Goal: Information Seeking & Learning: Learn about a topic

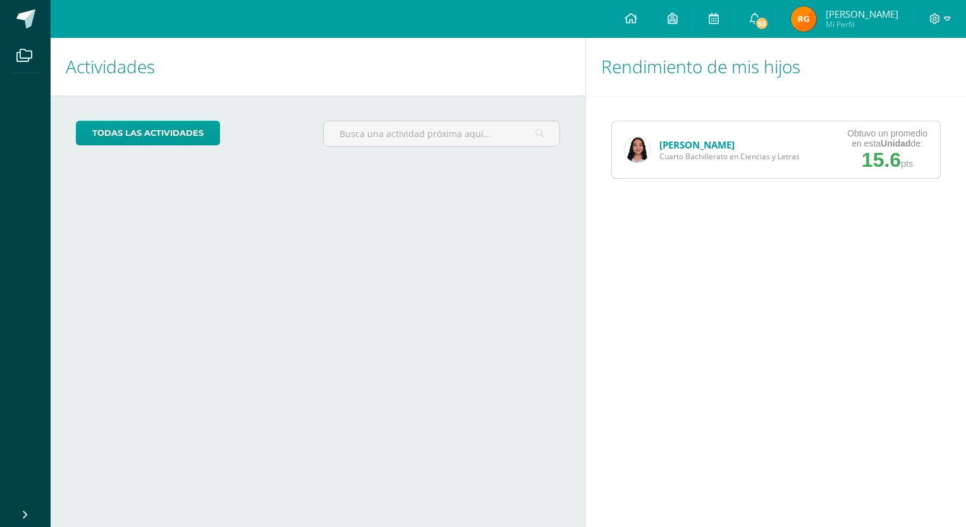
drag, startPoint x: 808, startPoint y: 1, endPoint x: 670, endPoint y: 89, distance: 163.4
click at [670, 89] on h1 "Rendimiento de mis hijos" at bounding box center [775, 67] width 349 height 58
click at [719, 18] on link at bounding box center [713, 19] width 40 height 38
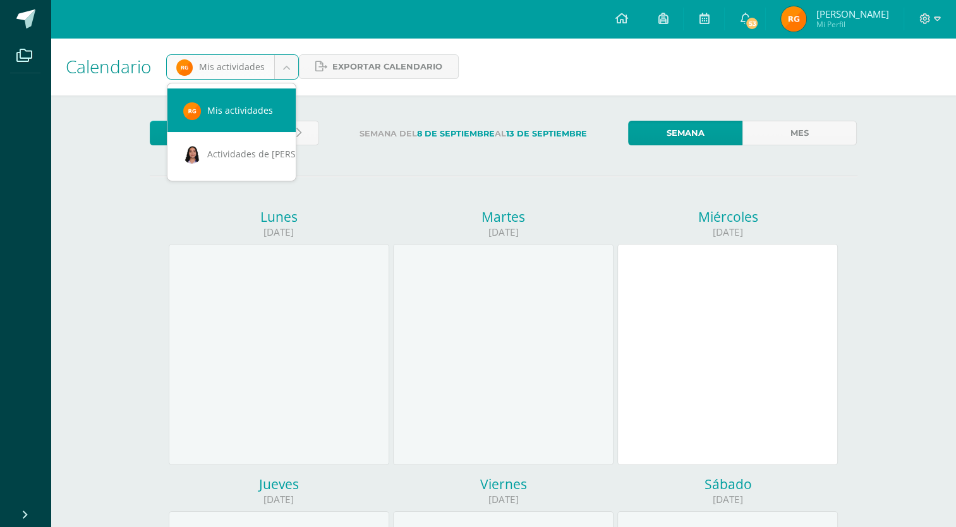
click at [282, 59] on body "Archivos Cerrar panel Configuración Cerrar sesión Reny Margoth Mi Perfil 53 53 …" at bounding box center [478, 527] width 956 height 1054
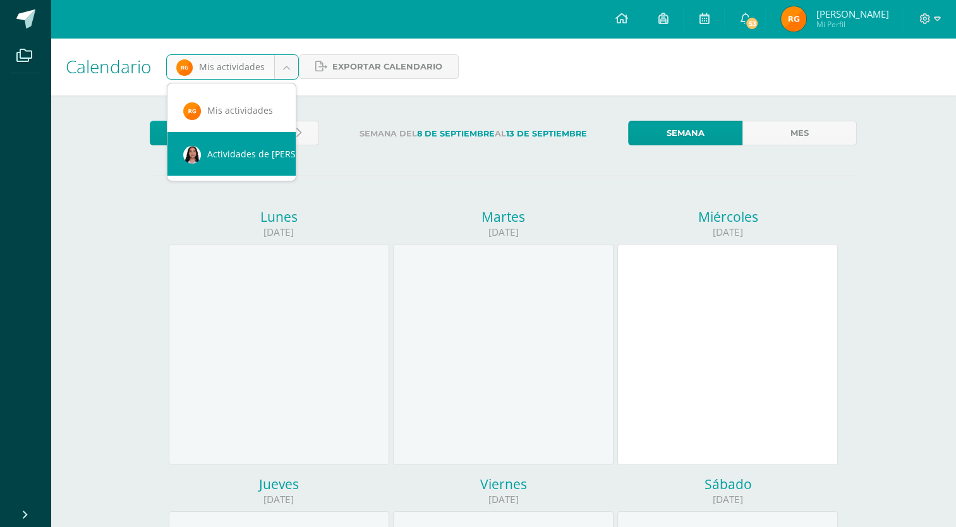
scroll to position [0, 11]
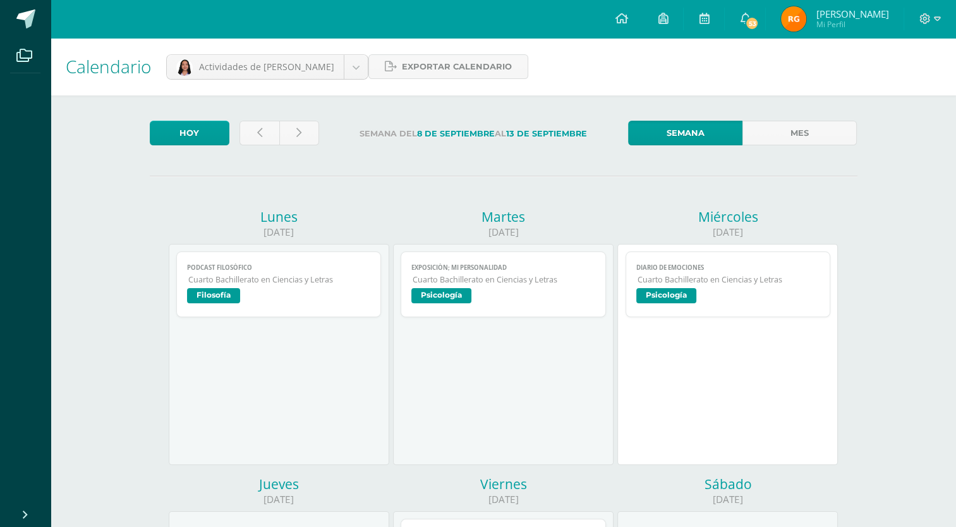
click at [239, 293] on span "Filosofía" at bounding box center [279, 297] width 184 height 18
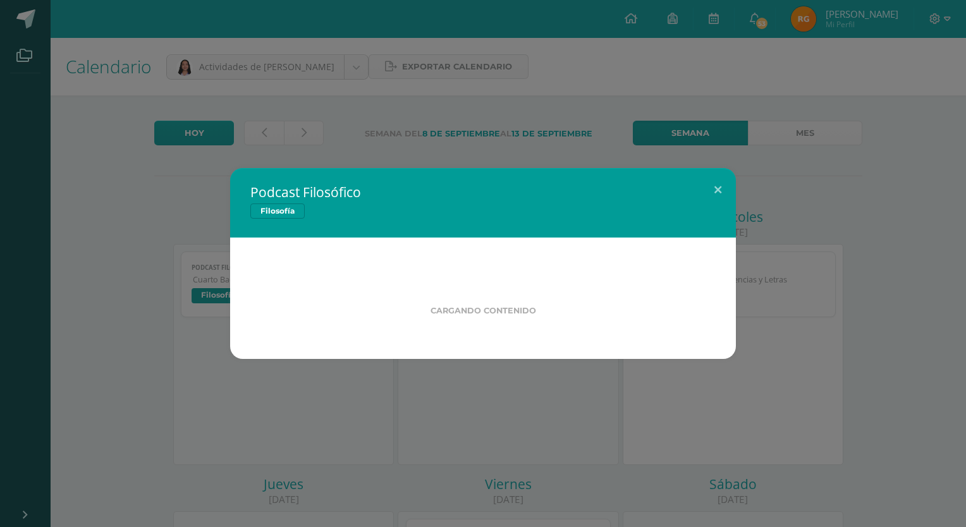
click at [239, 293] on div "Podcast Filosófico Filosofía Cargando contenido" at bounding box center [482, 263] width 955 height 191
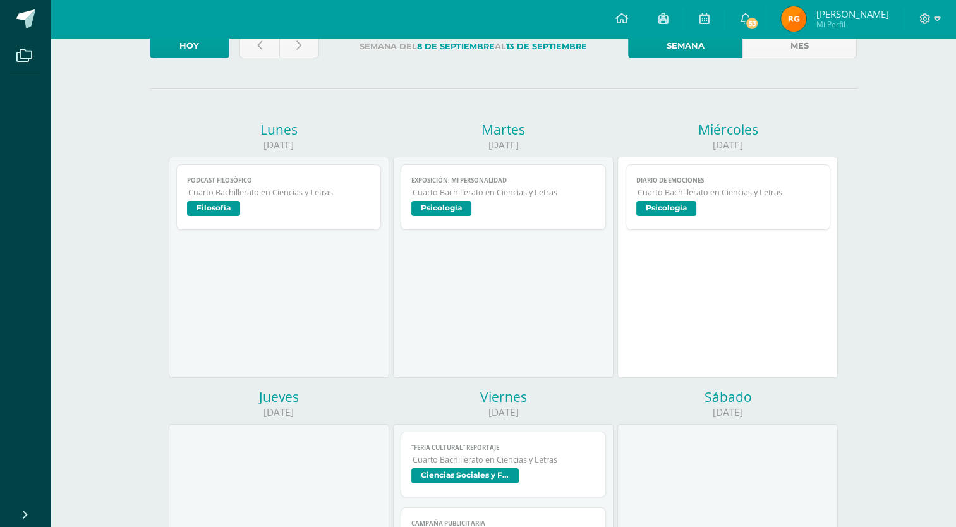
scroll to position [86, 0]
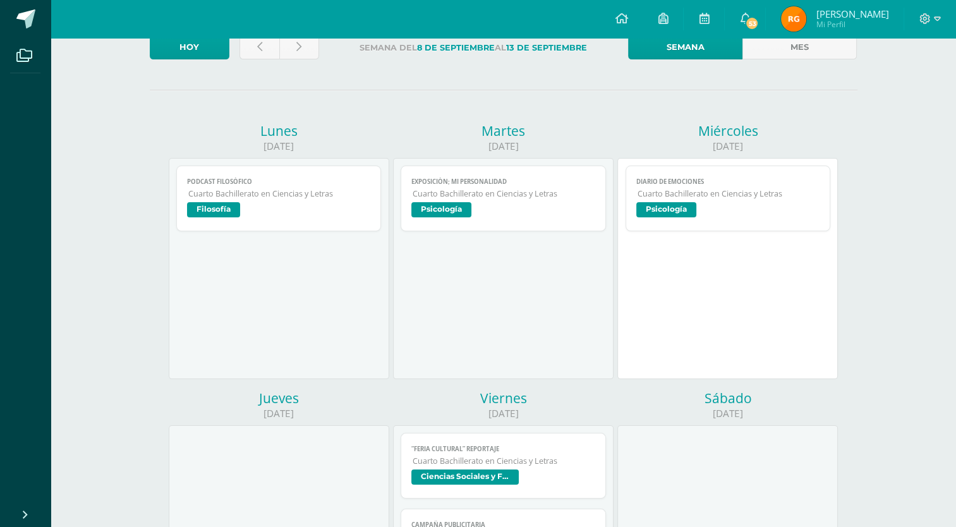
click at [279, 287] on div "Podcast Filosófico Filosofía Fecha: [DATE] Hora: 20:00 División: PROCEDIMENTAL …" at bounding box center [279, 268] width 221 height 221
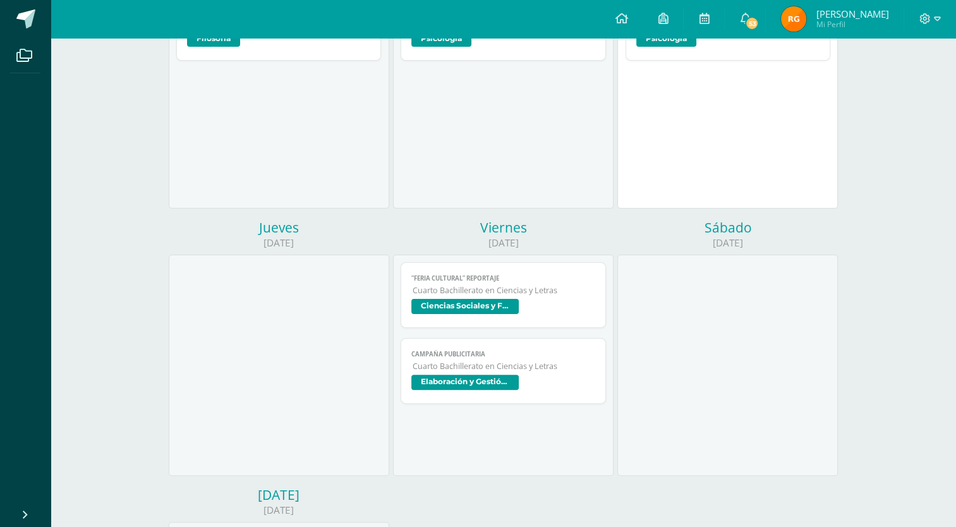
scroll to position [257, 0]
click at [425, 355] on span "Campaña Publicitaria" at bounding box center [503, 353] width 184 height 8
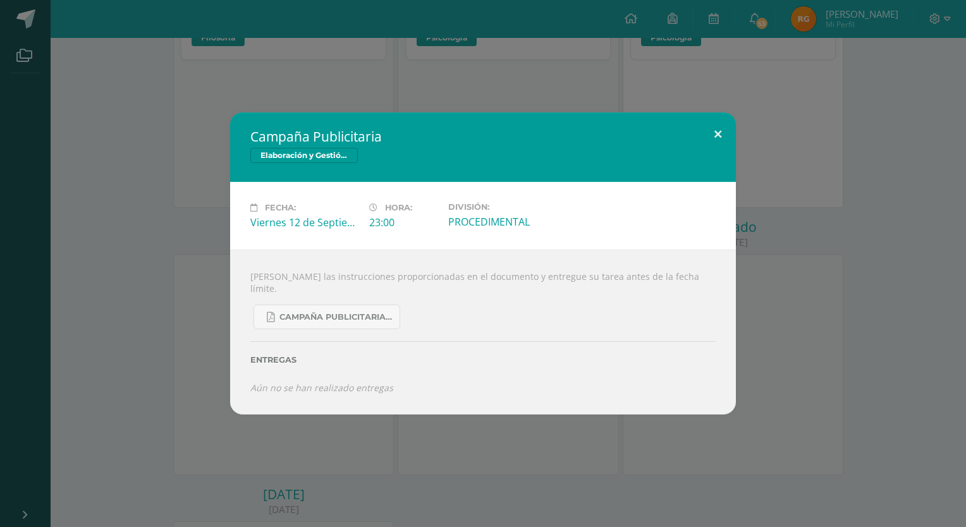
click at [713, 137] on button at bounding box center [718, 133] width 36 height 43
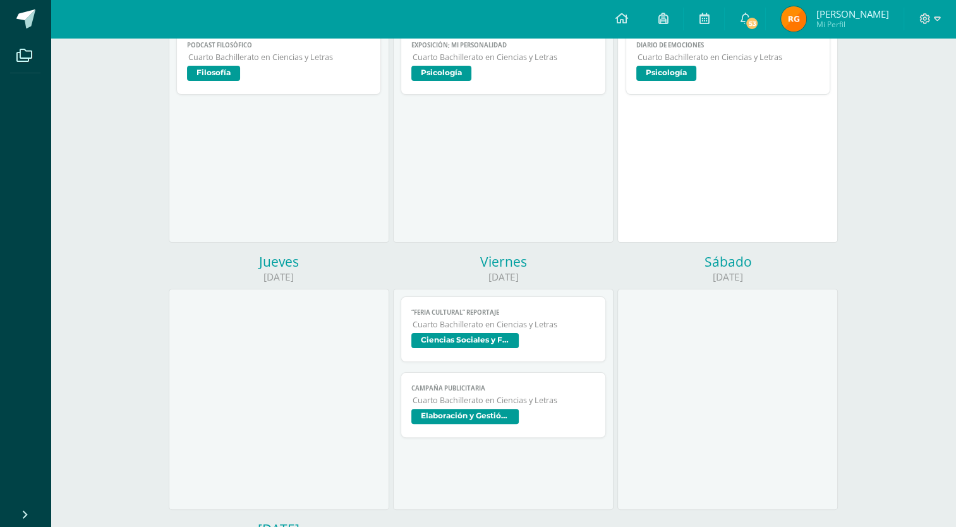
scroll to position [164, 0]
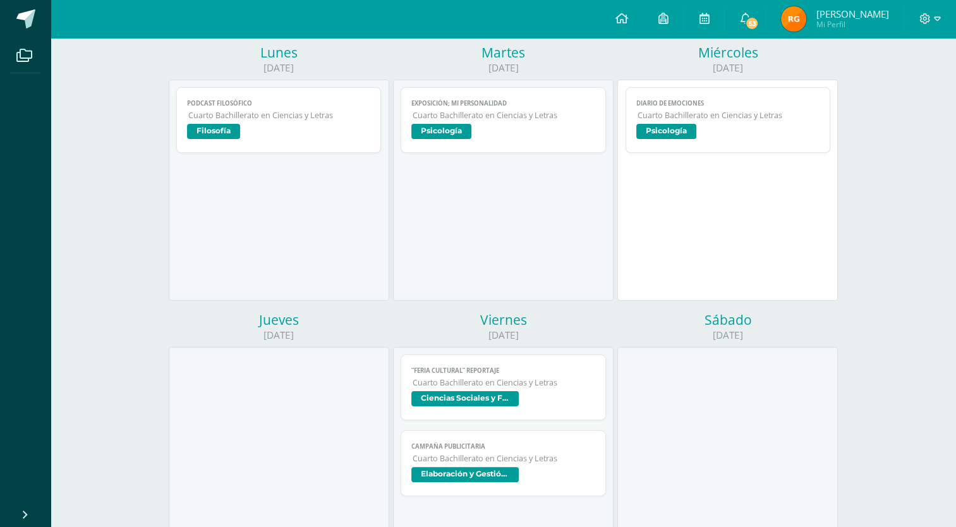
click at [681, 135] on span "Psicología" at bounding box center [666, 131] width 60 height 15
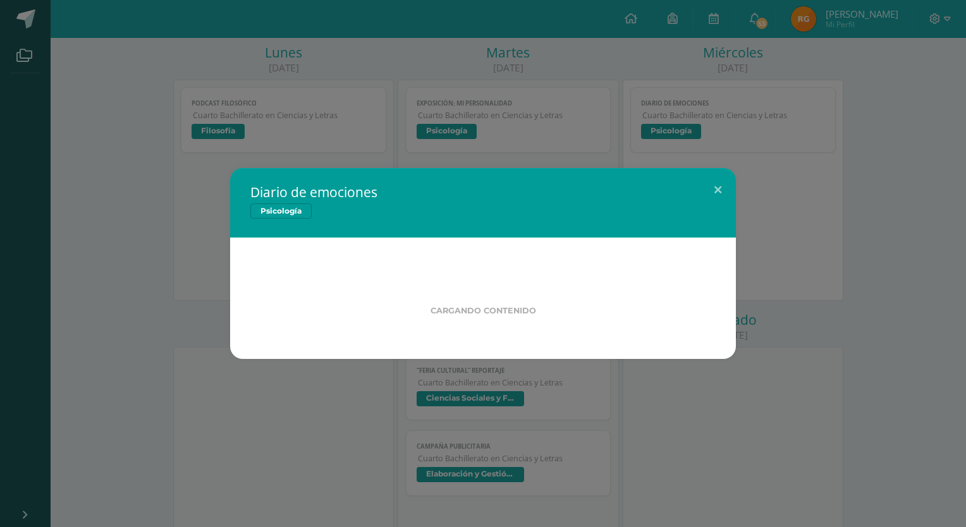
click at [681, 135] on div "Diario de emociones Psicología Cargando contenido Loading..." at bounding box center [483, 263] width 966 height 527
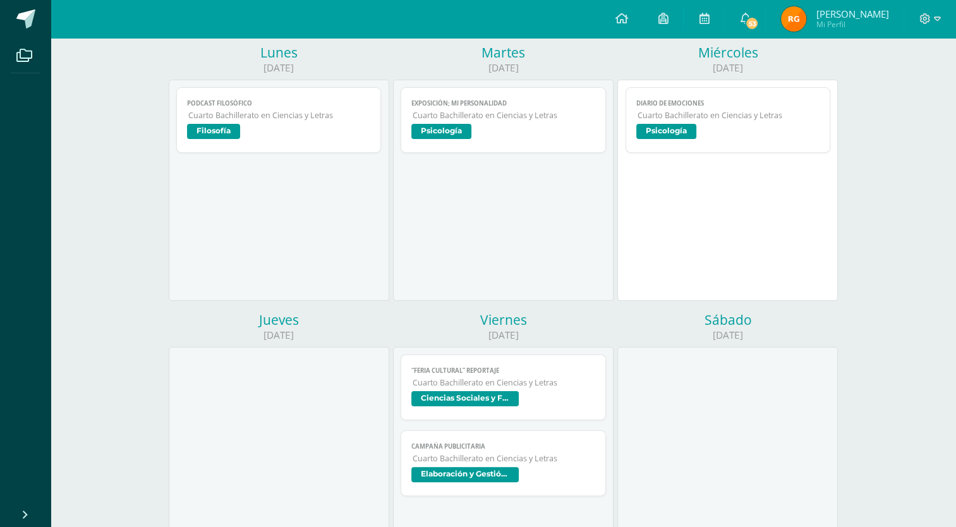
click at [681, 135] on span "Psicología" at bounding box center [666, 131] width 60 height 15
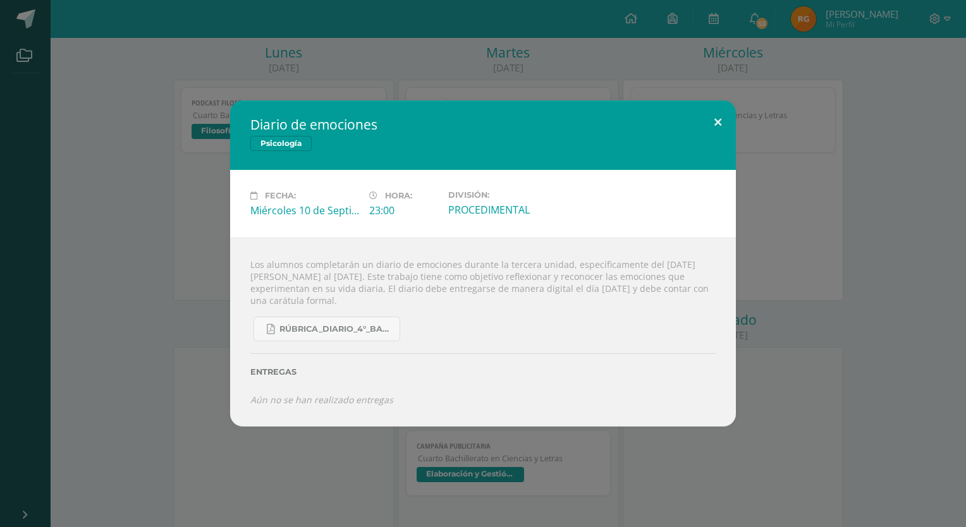
click at [717, 124] on button at bounding box center [718, 121] width 36 height 43
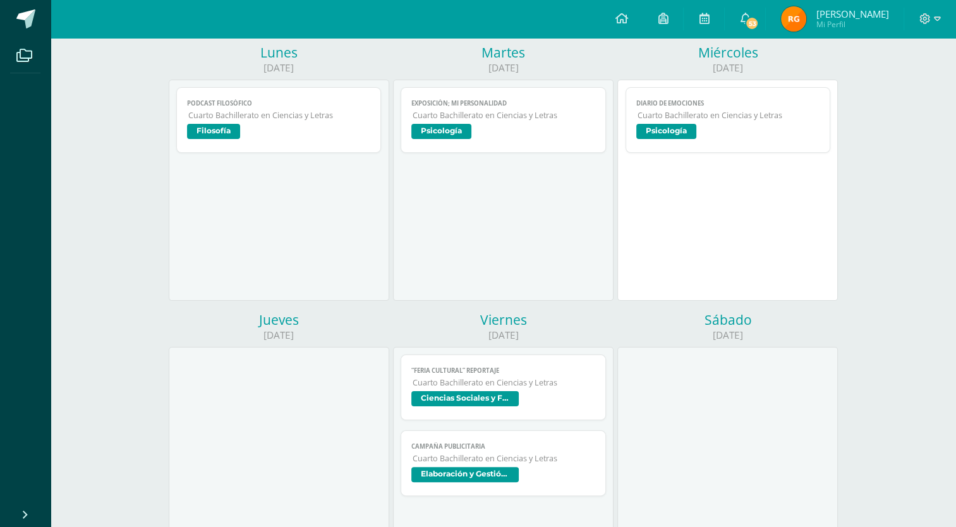
click at [678, 132] on span "Psicología" at bounding box center [666, 131] width 60 height 15
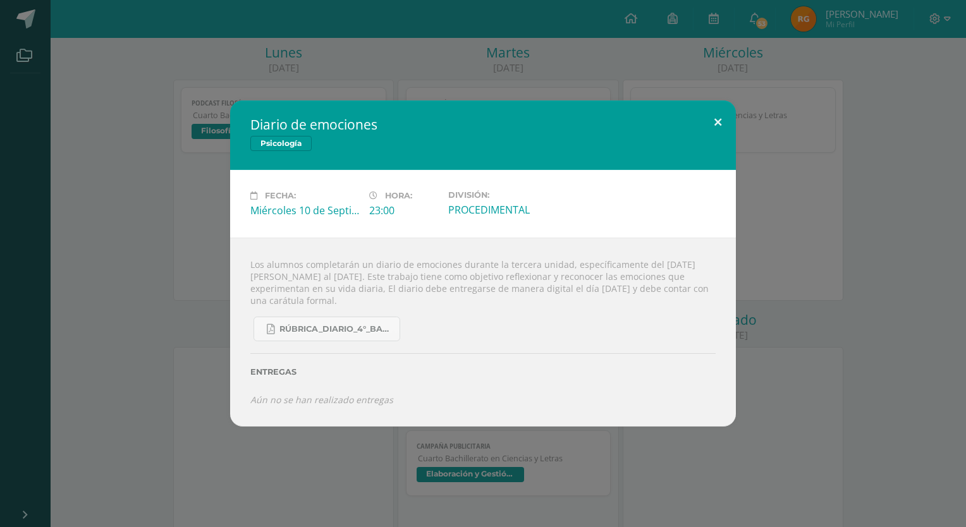
click at [717, 121] on button at bounding box center [718, 121] width 36 height 43
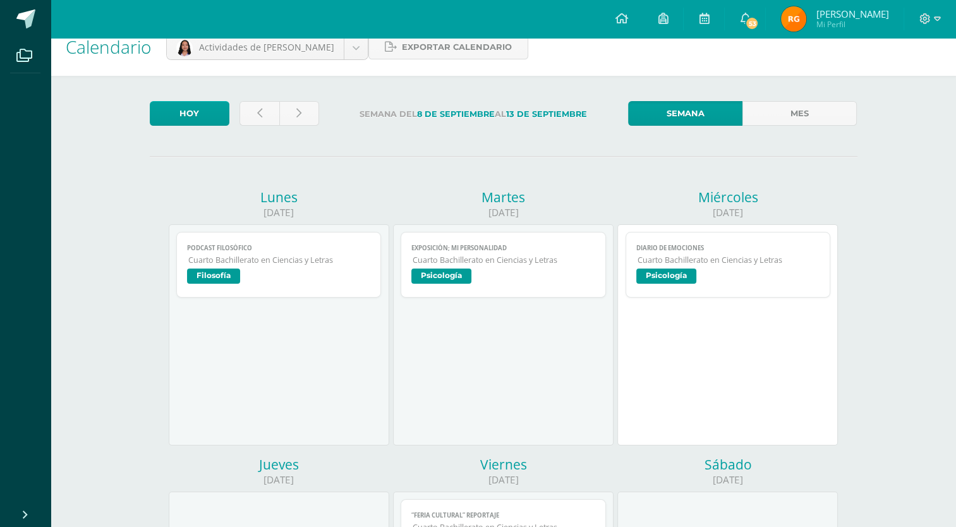
scroll to position [13, 0]
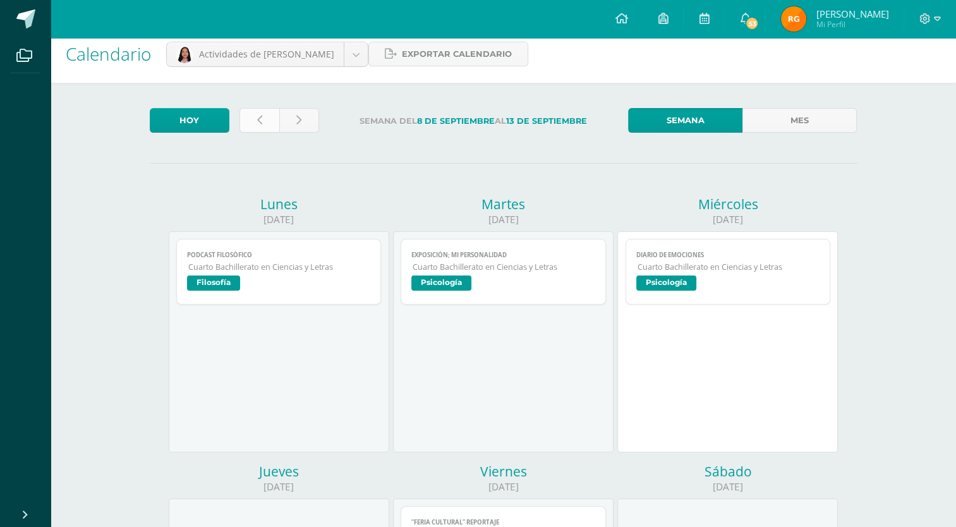
click at [261, 120] on icon at bounding box center [259, 120] width 5 height 11
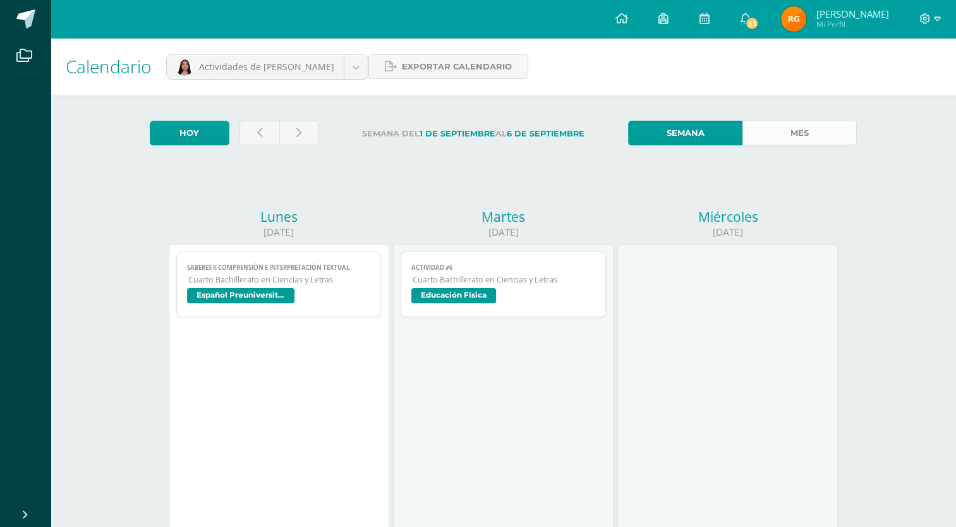
drag, startPoint x: 307, startPoint y: 132, endPoint x: 786, endPoint y: 133, distance: 479.0
drag, startPoint x: 786, startPoint y: 133, endPoint x: 420, endPoint y: 64, distance: 372.9
click at [420, 64] on span "Exportar calendario" at bounding box center [457, 66] width 110 height 23
click at [603, 85] on div "Calendario Actividades de Victoria Vanegas Mis actividades Actividades de Victo…" at bounding box center [504, 67] width 906 height 58
click at [709, 21] on icon at bounding box center [704, 18] width 10 height 11
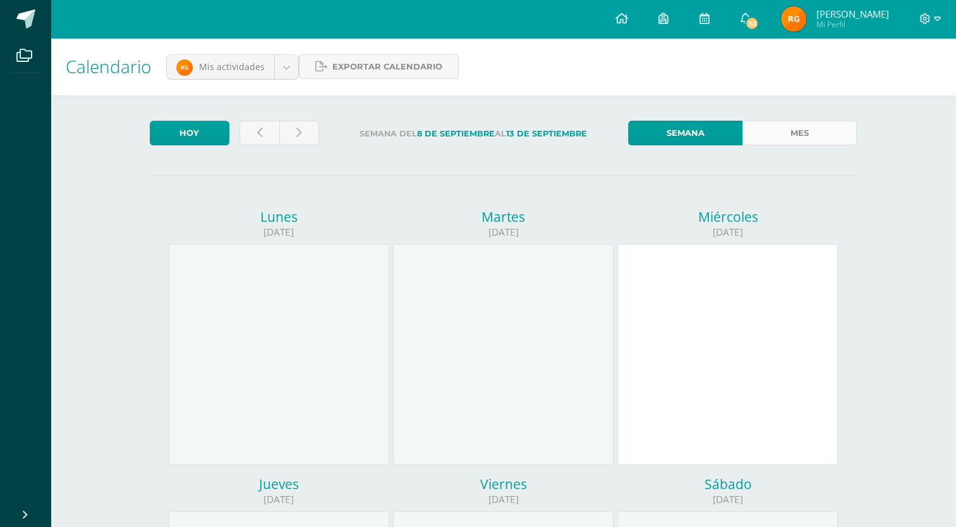
click at [773, 137] on link "Mes" at bounding box center [799, 133] width 114 height 25
